Goal: Register for event/course

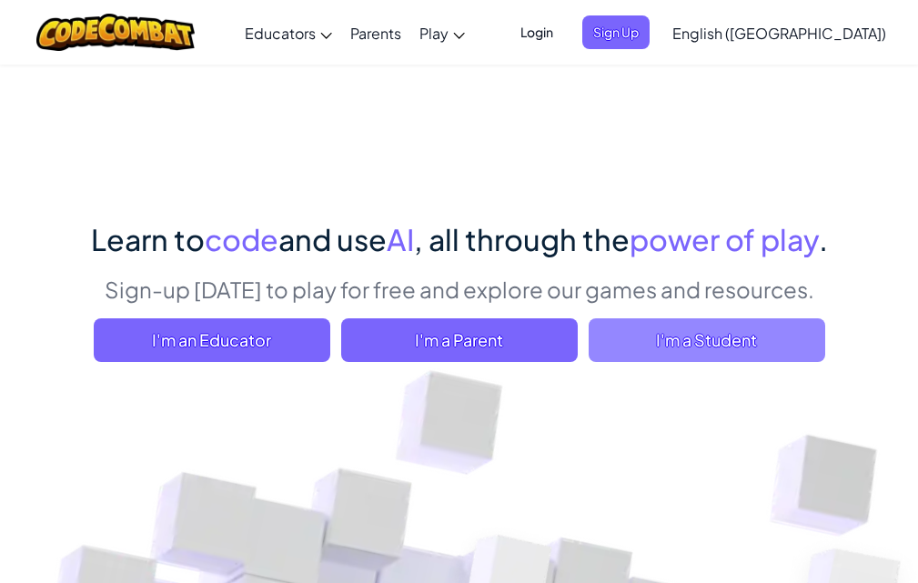
click at [696, 348] on span "I'm a Student" at bounding box center [707, 340] width 237 height 44
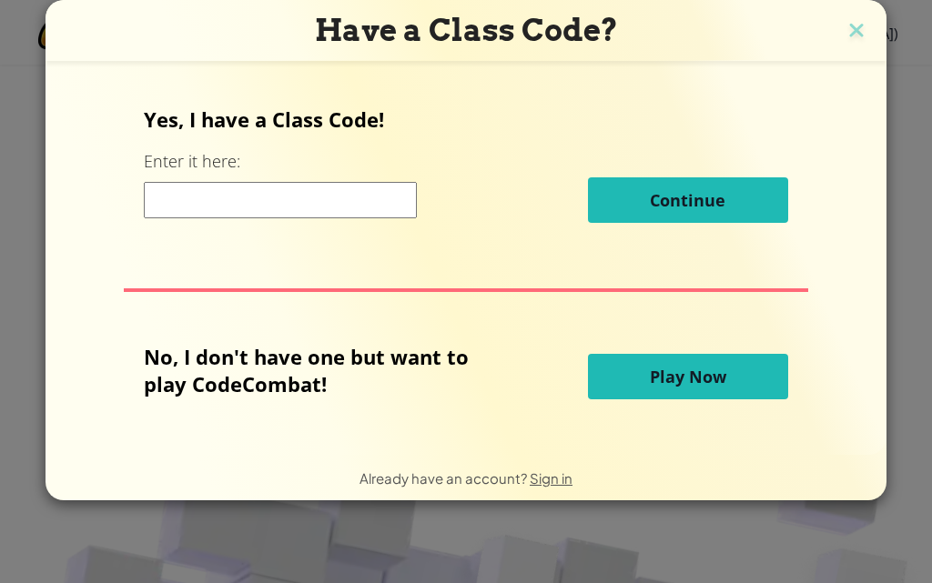
click at [297, 188] on input at bounding box center [280, 200] width 273 height 36
type input "9"
click at [623, 368] on button "Play Now" at bounding box center [688, 376] width 200 height 45
